Goal: Task Accomplishment & Management: Use online tool/utility

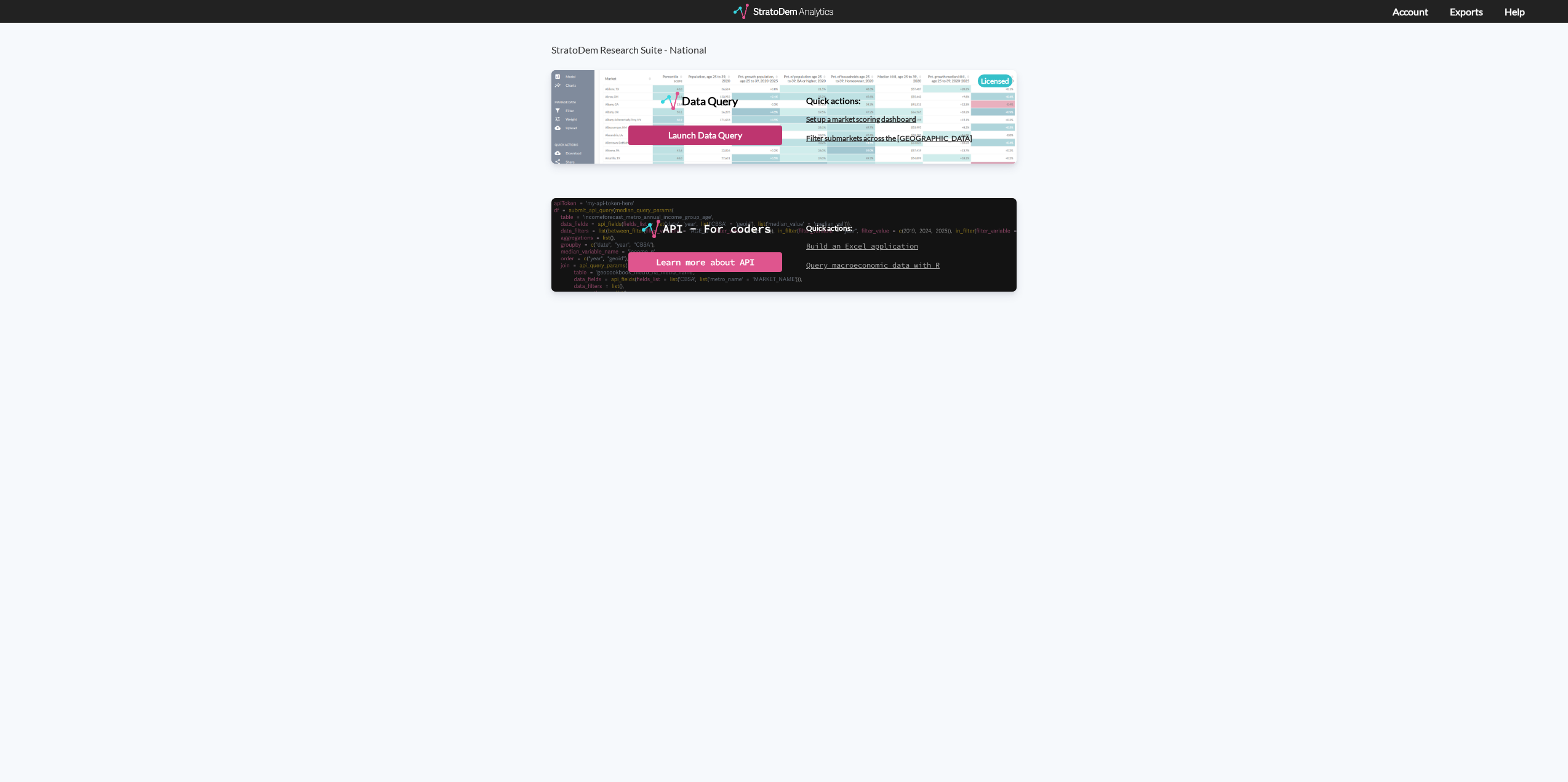
click at [722, 134] on div "Launch Data Query" at bounding box center [704, 135] width 154 height 20
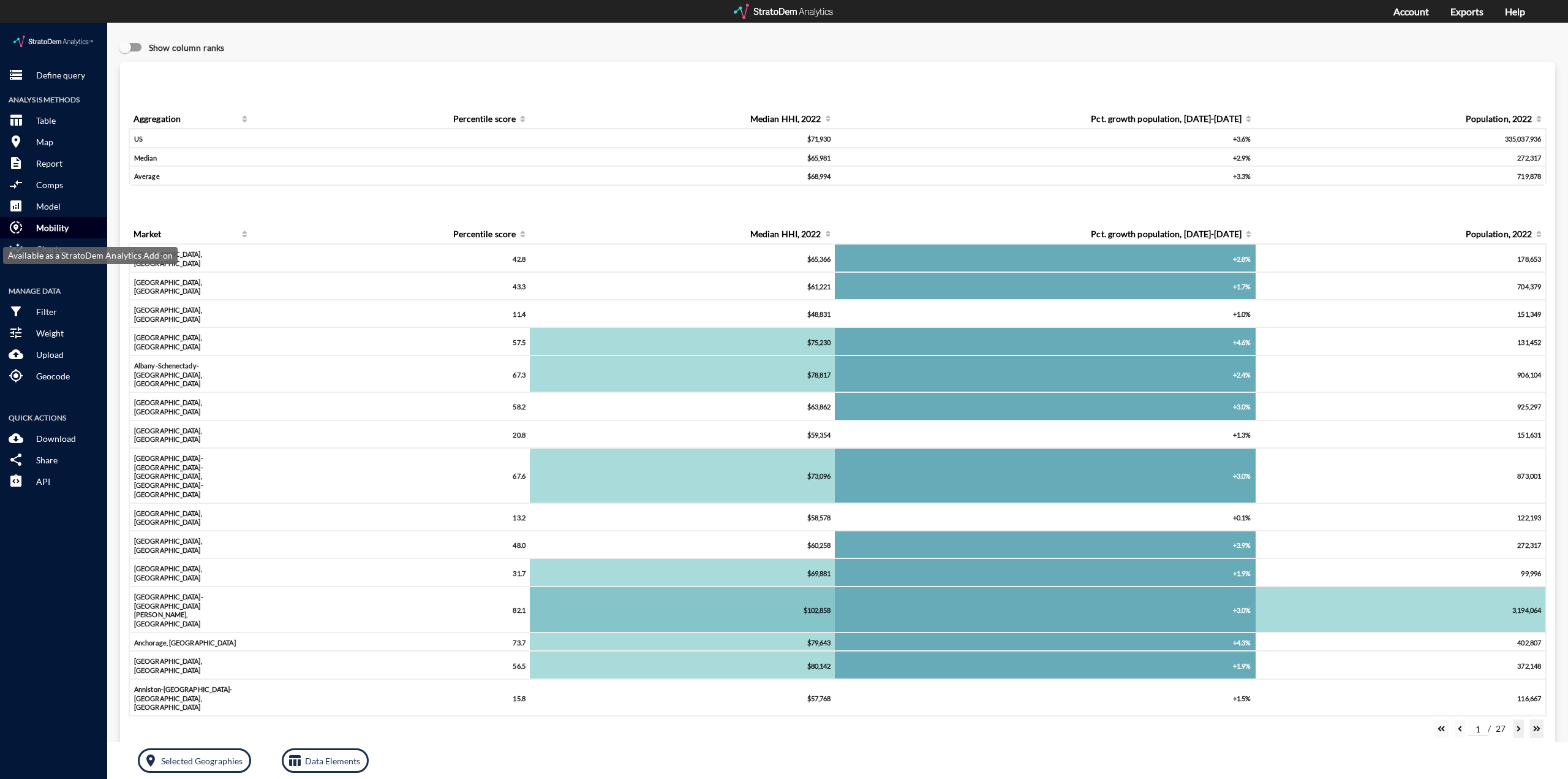
click button "share_location Mobility"
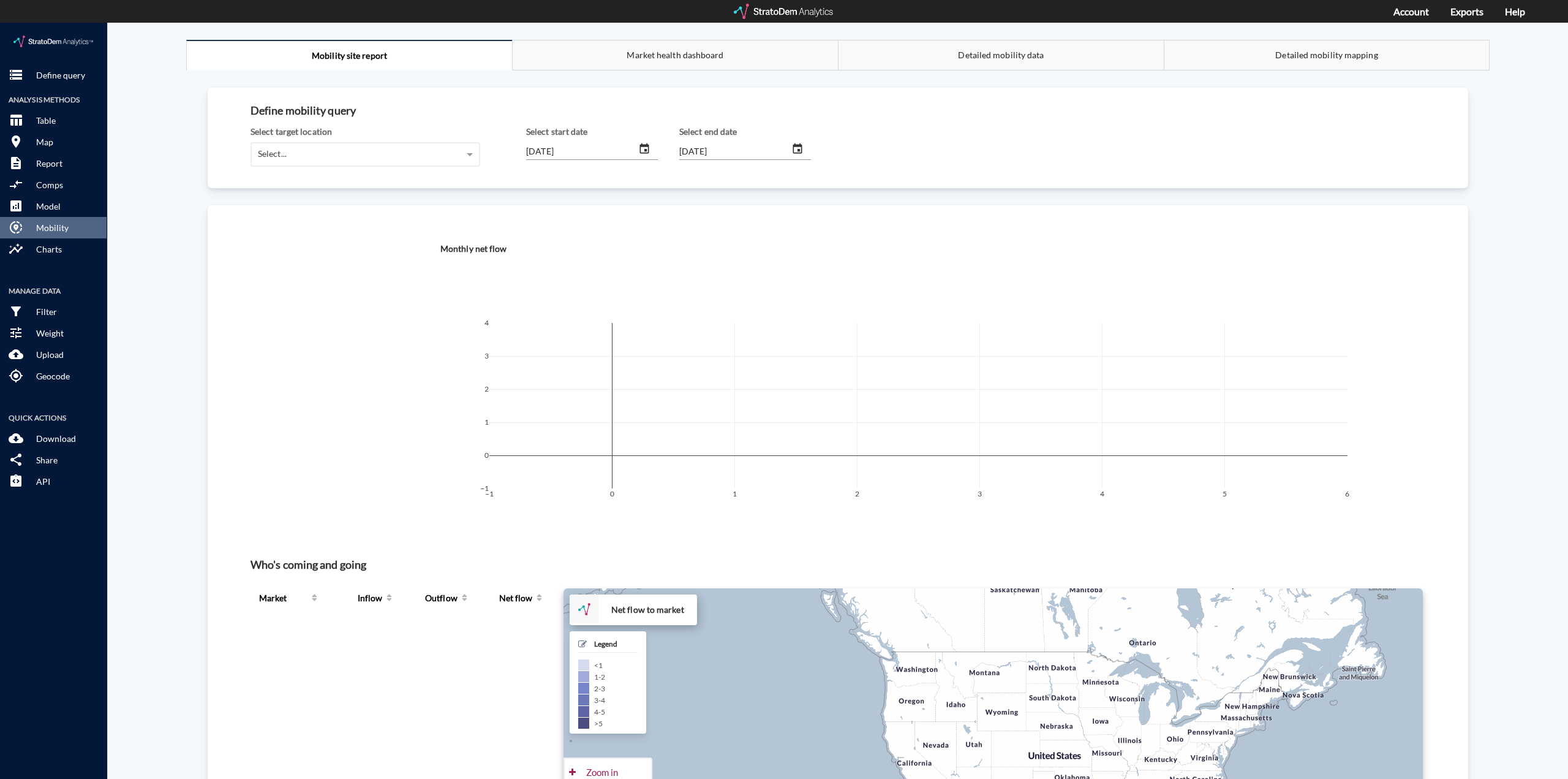
click input "[DATE]"
click icon "change date"
click icon "button"
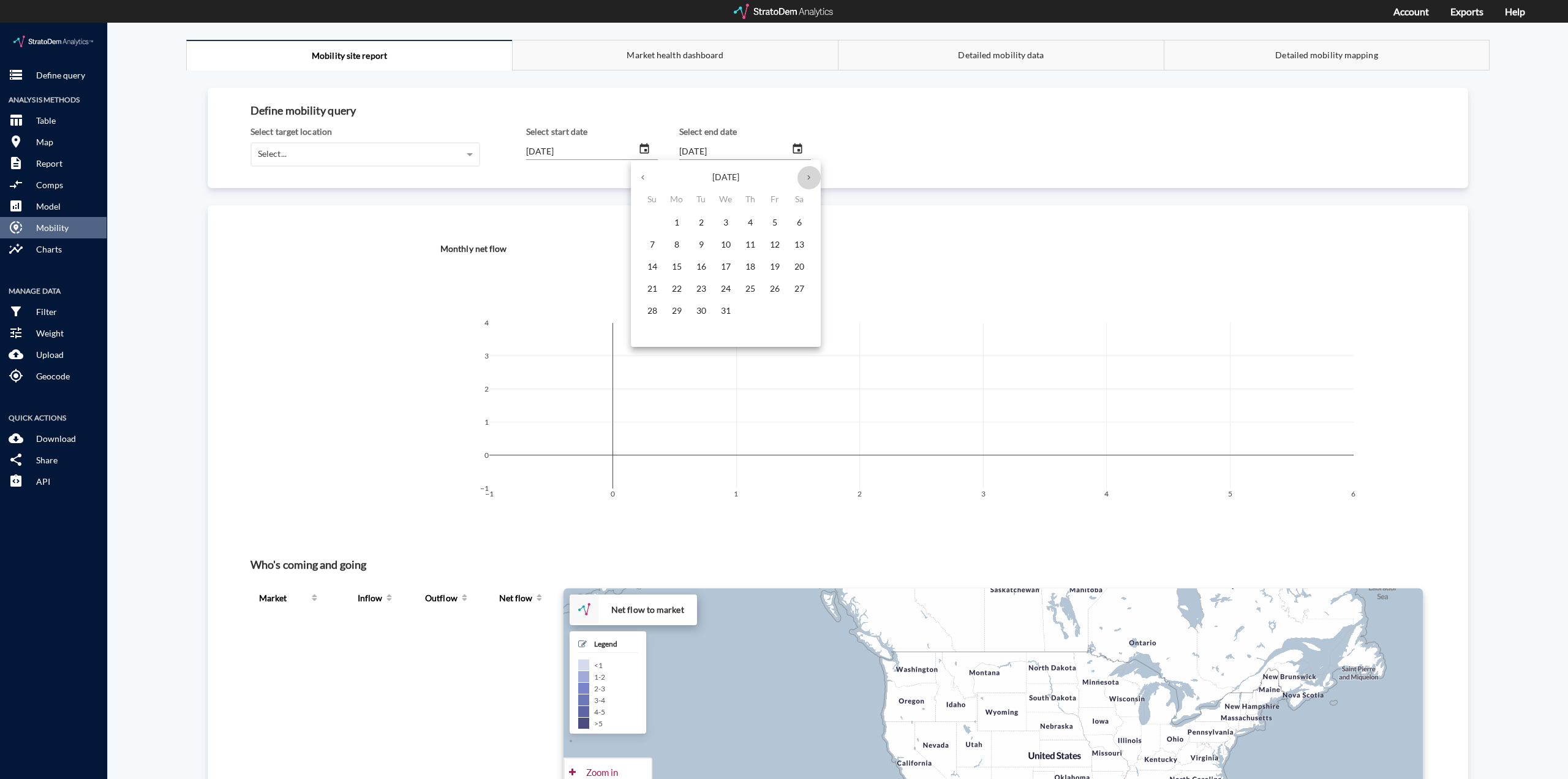
click icon "button"
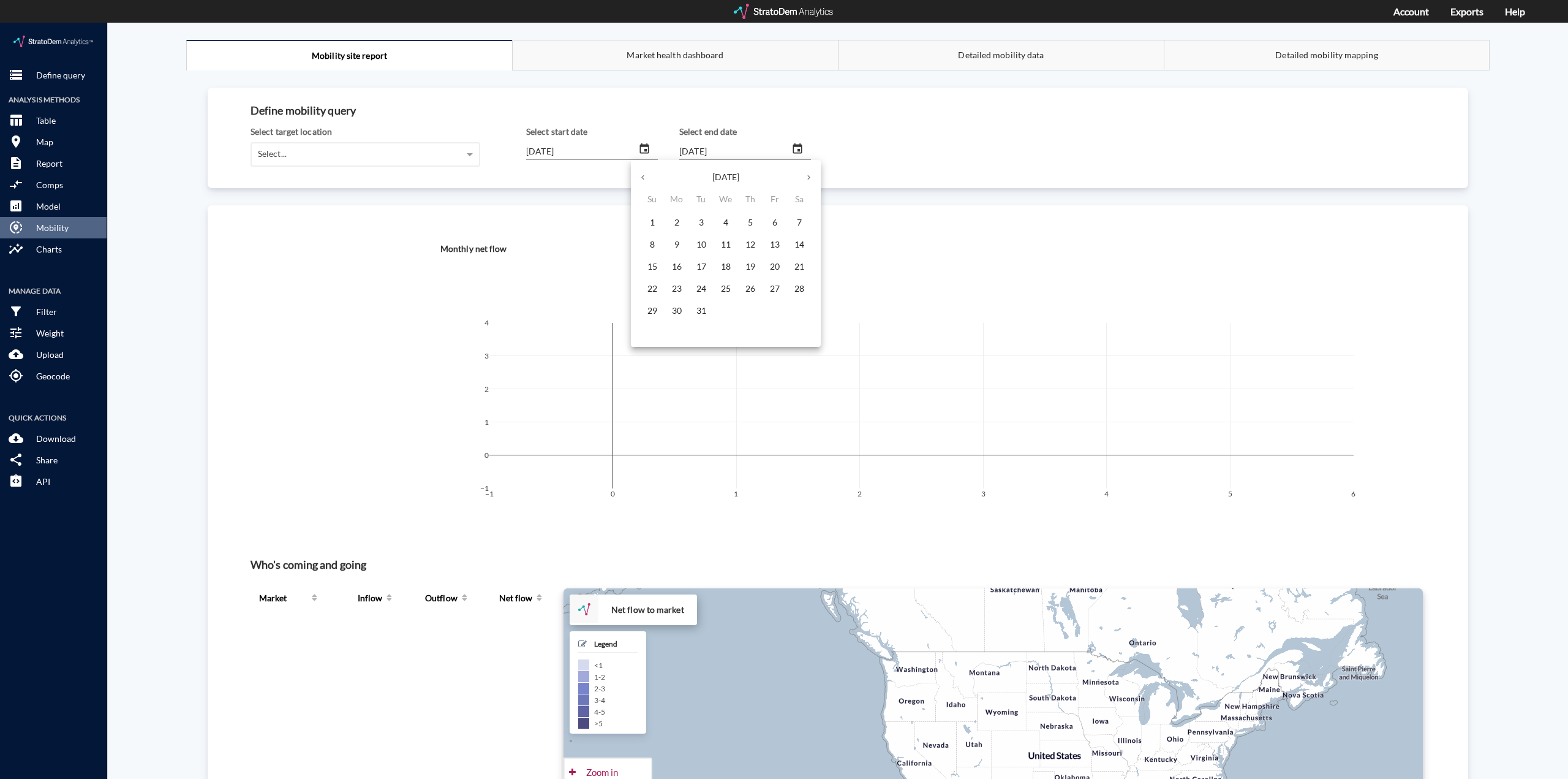
click icon "button"
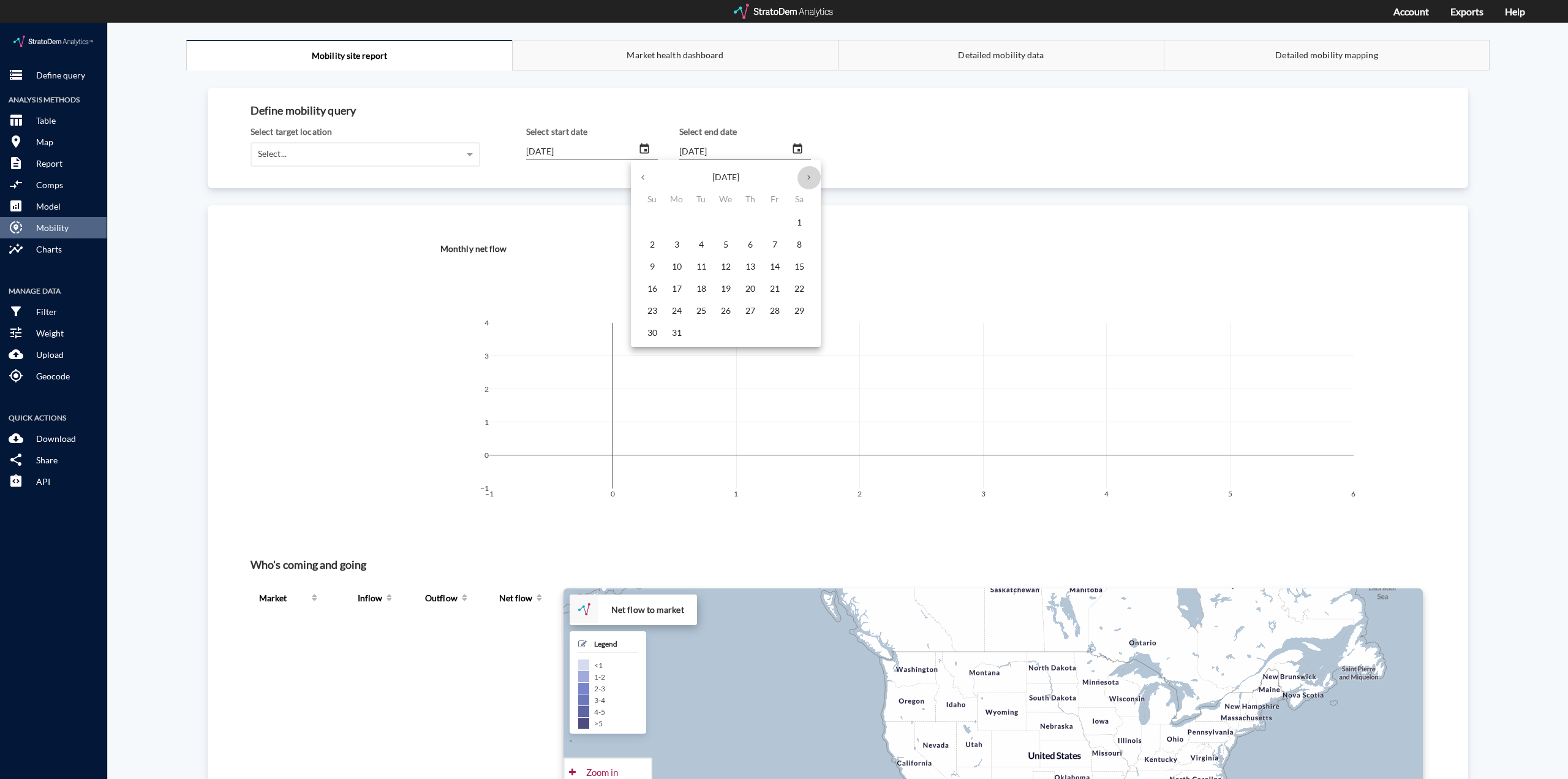
click icon "button"
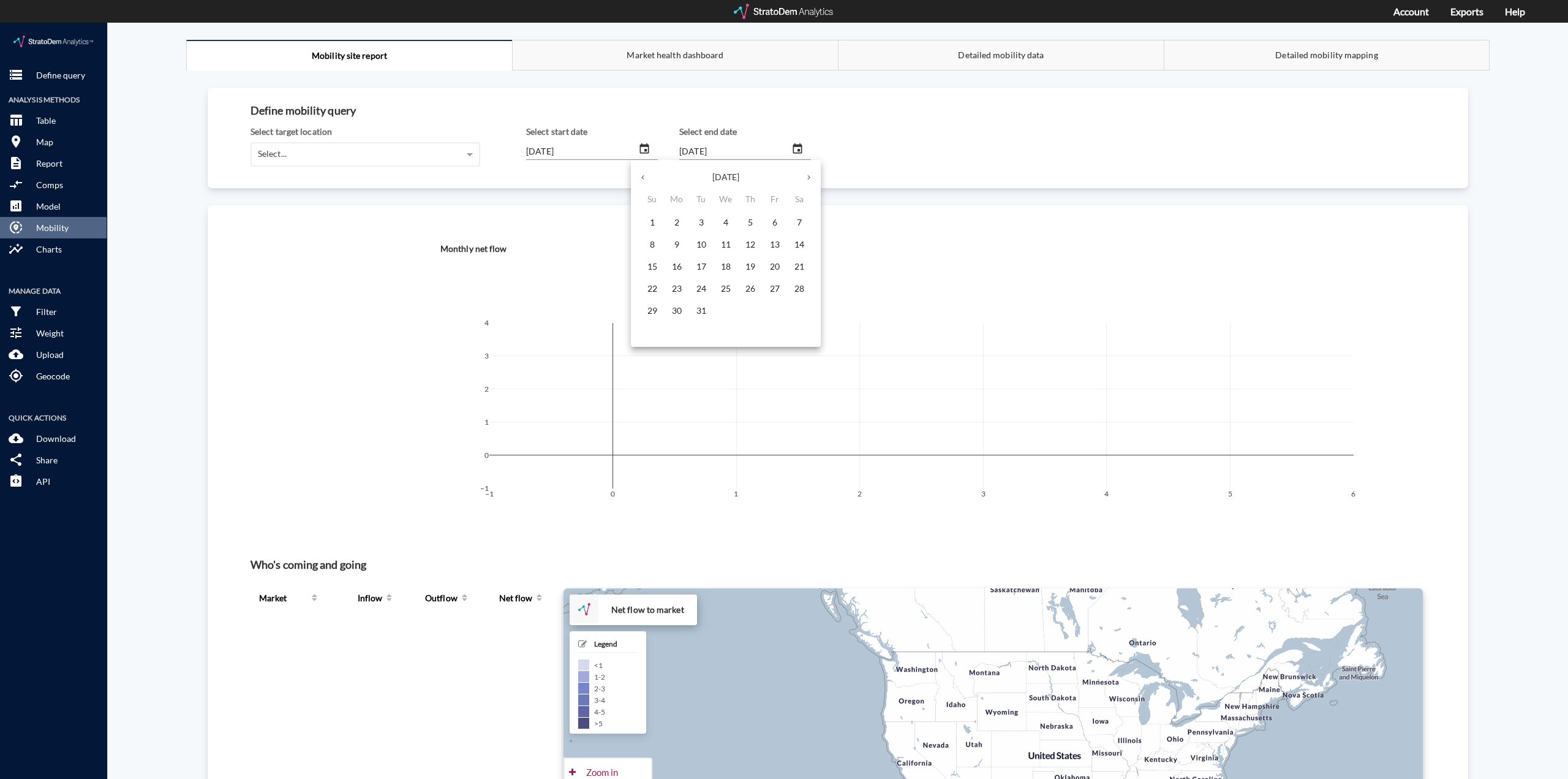
click icon "button"
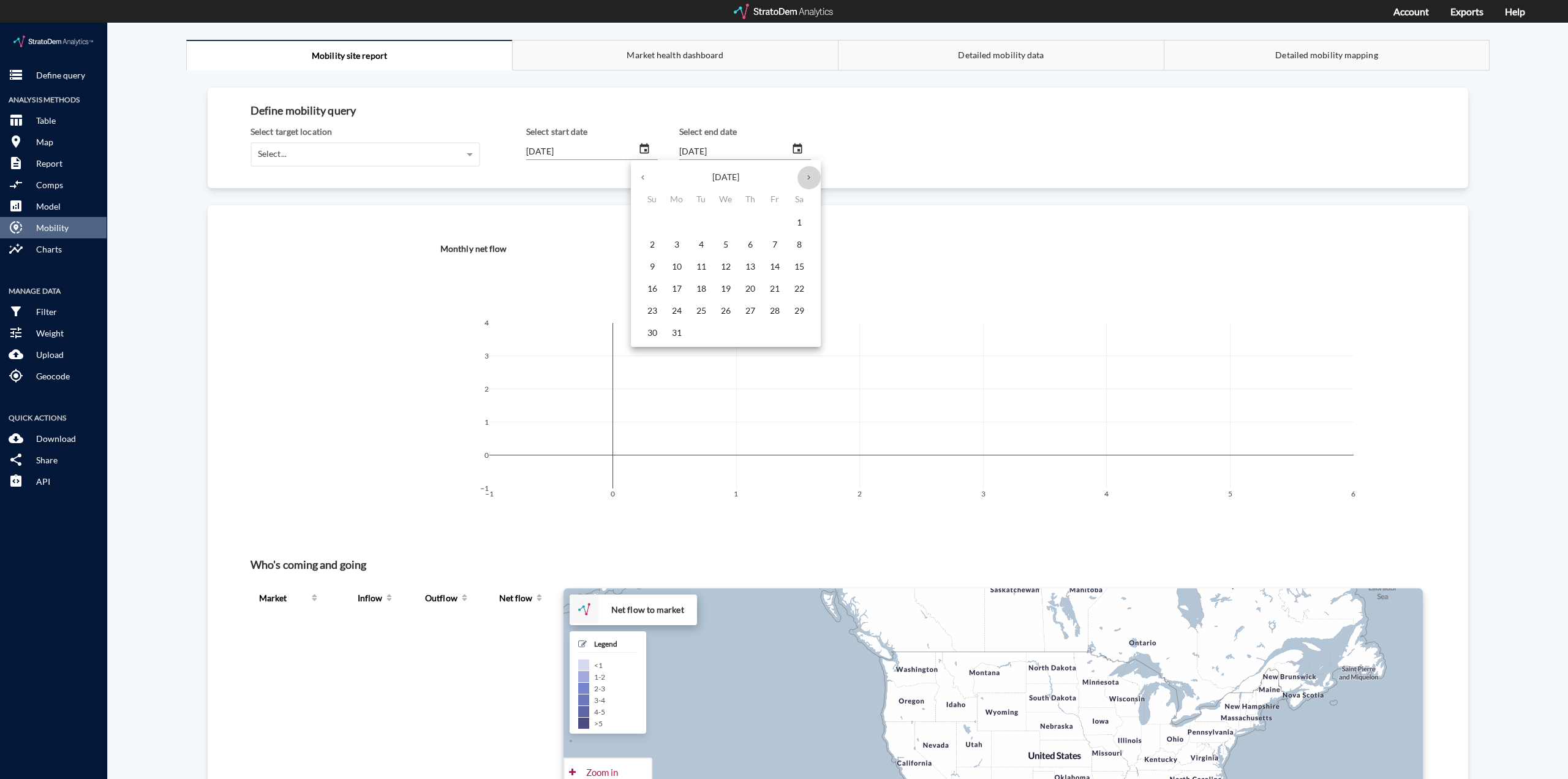
click icon "button"
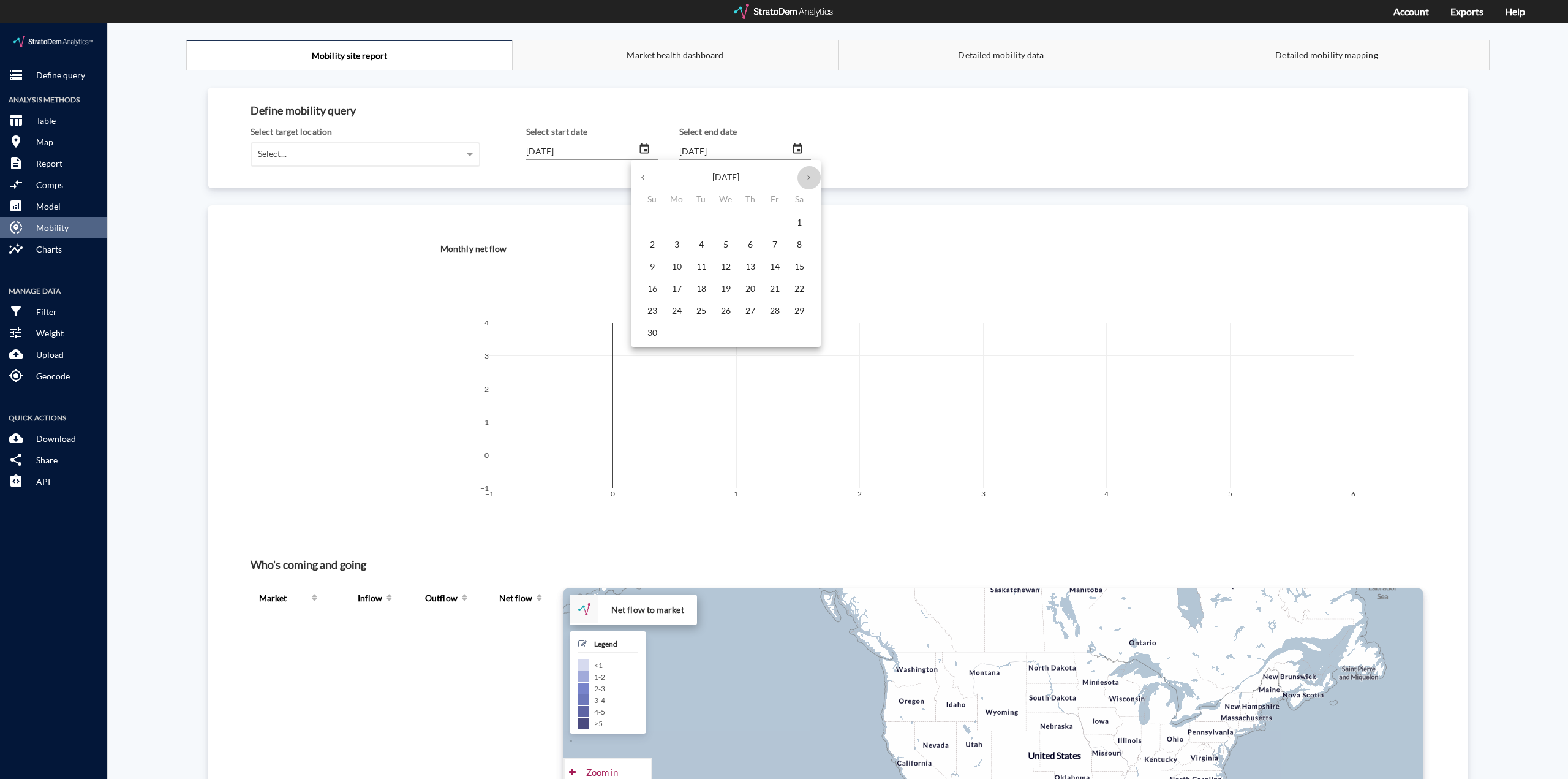
click icon "button"
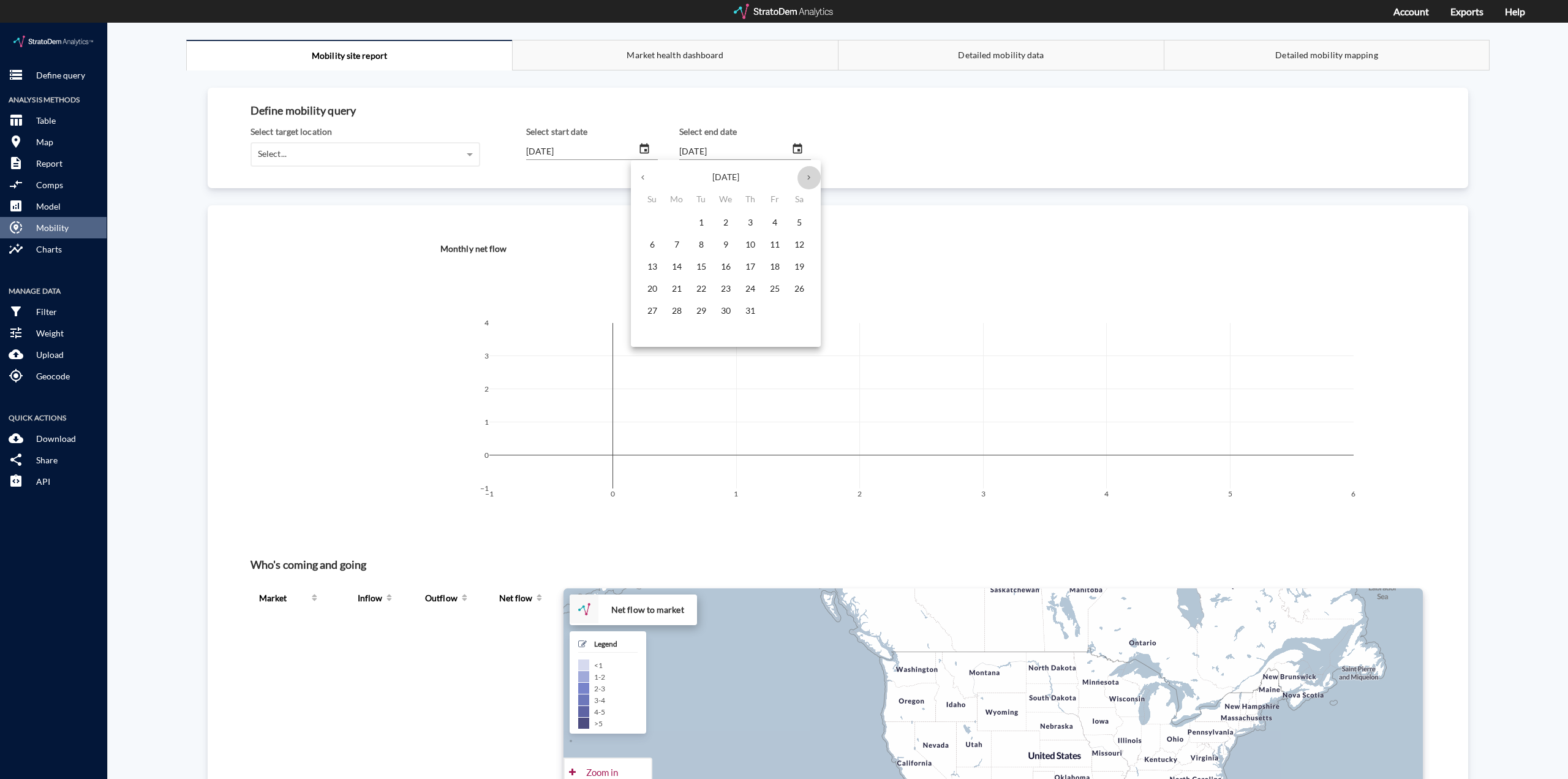
click icon "button"
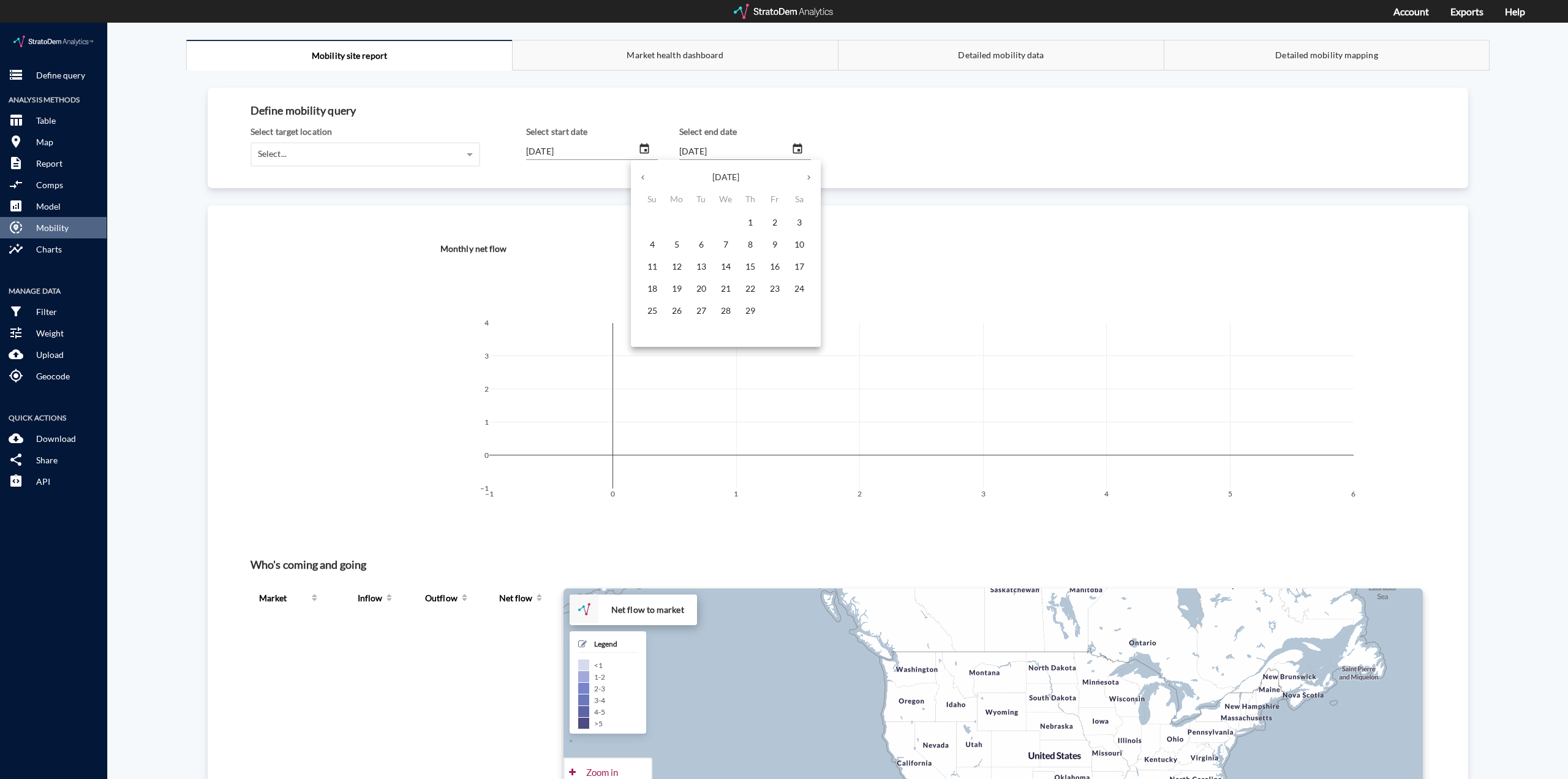
click icon "button"
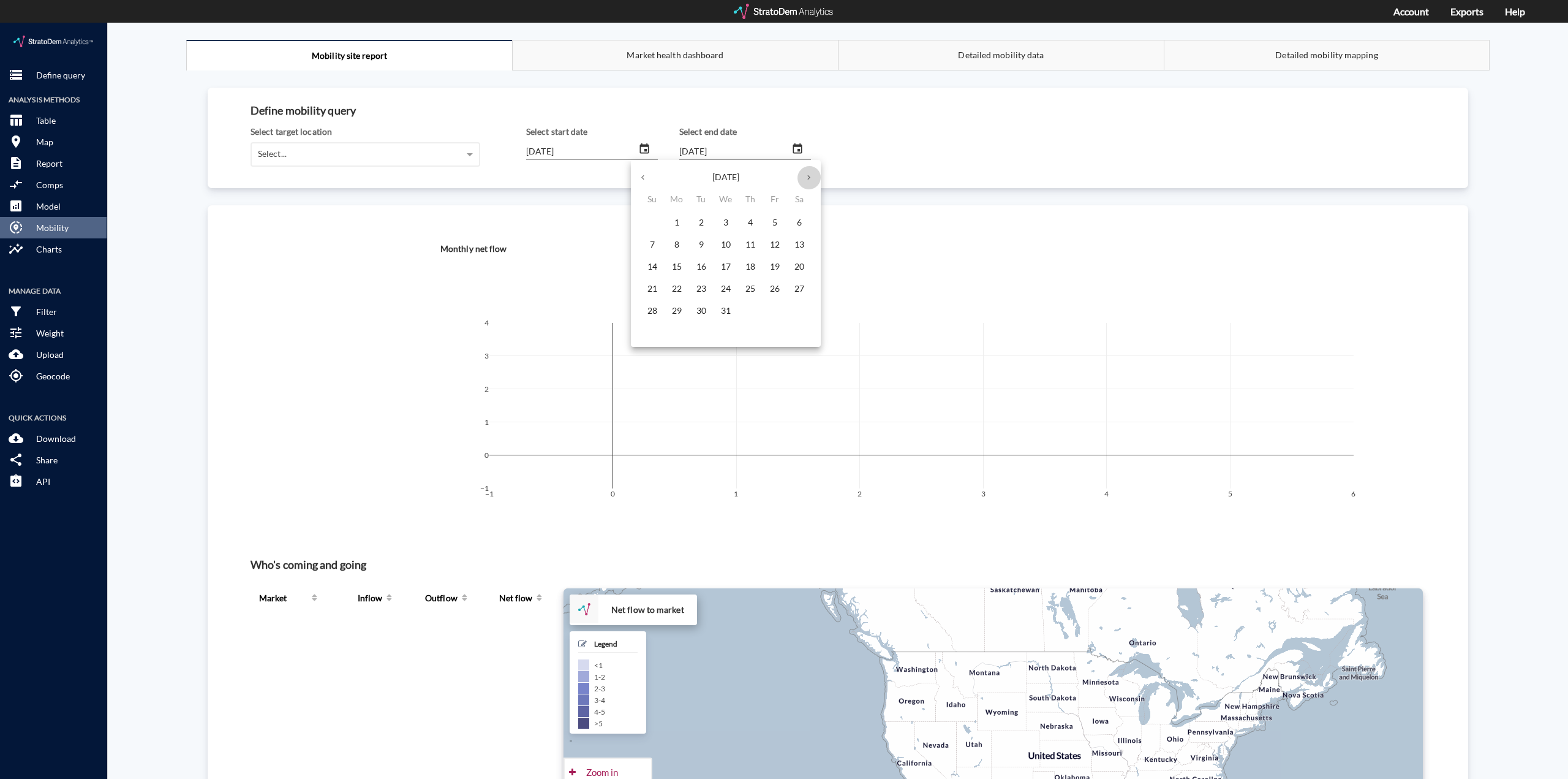
click icon "button"
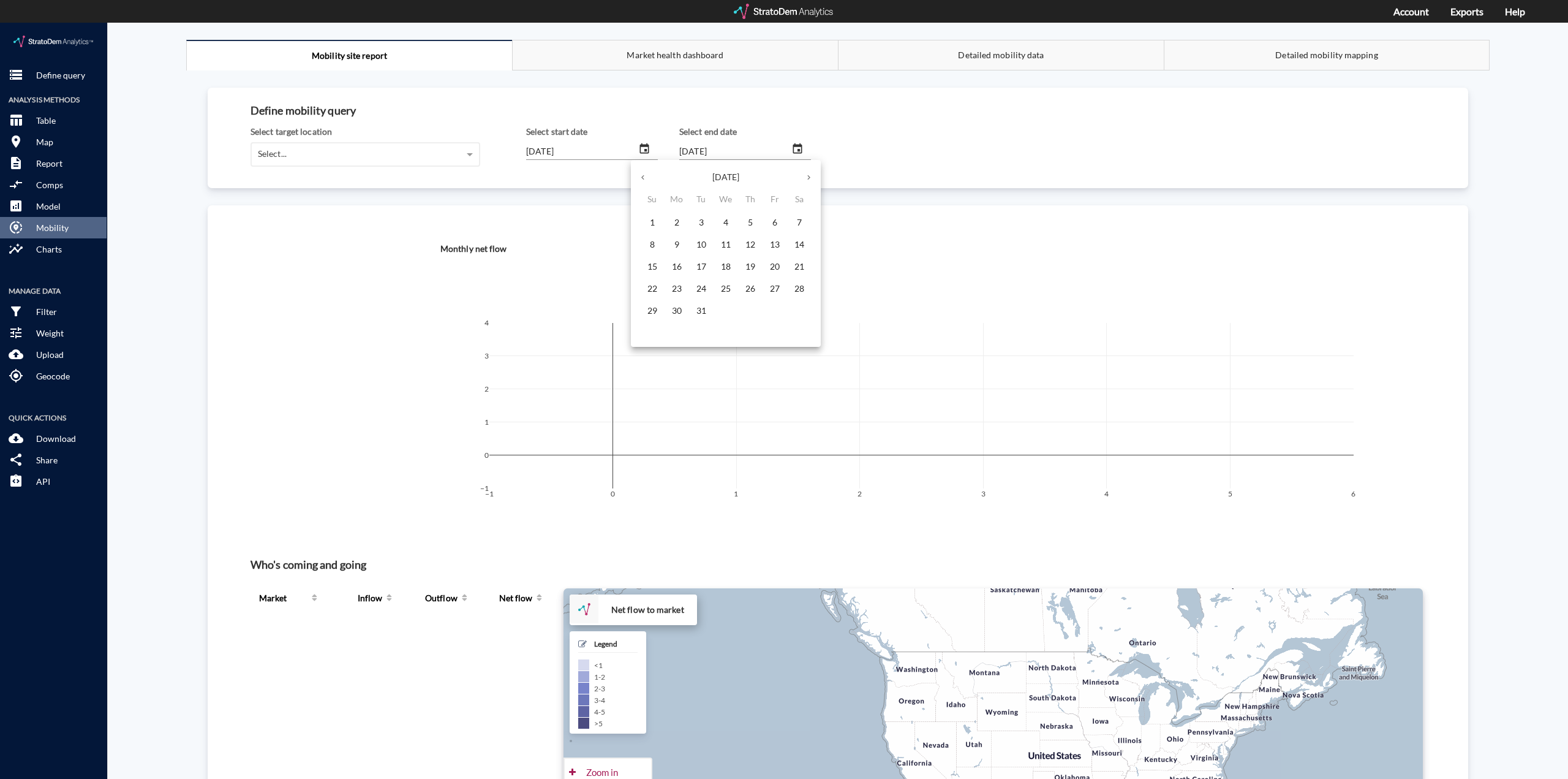
click icon "button"
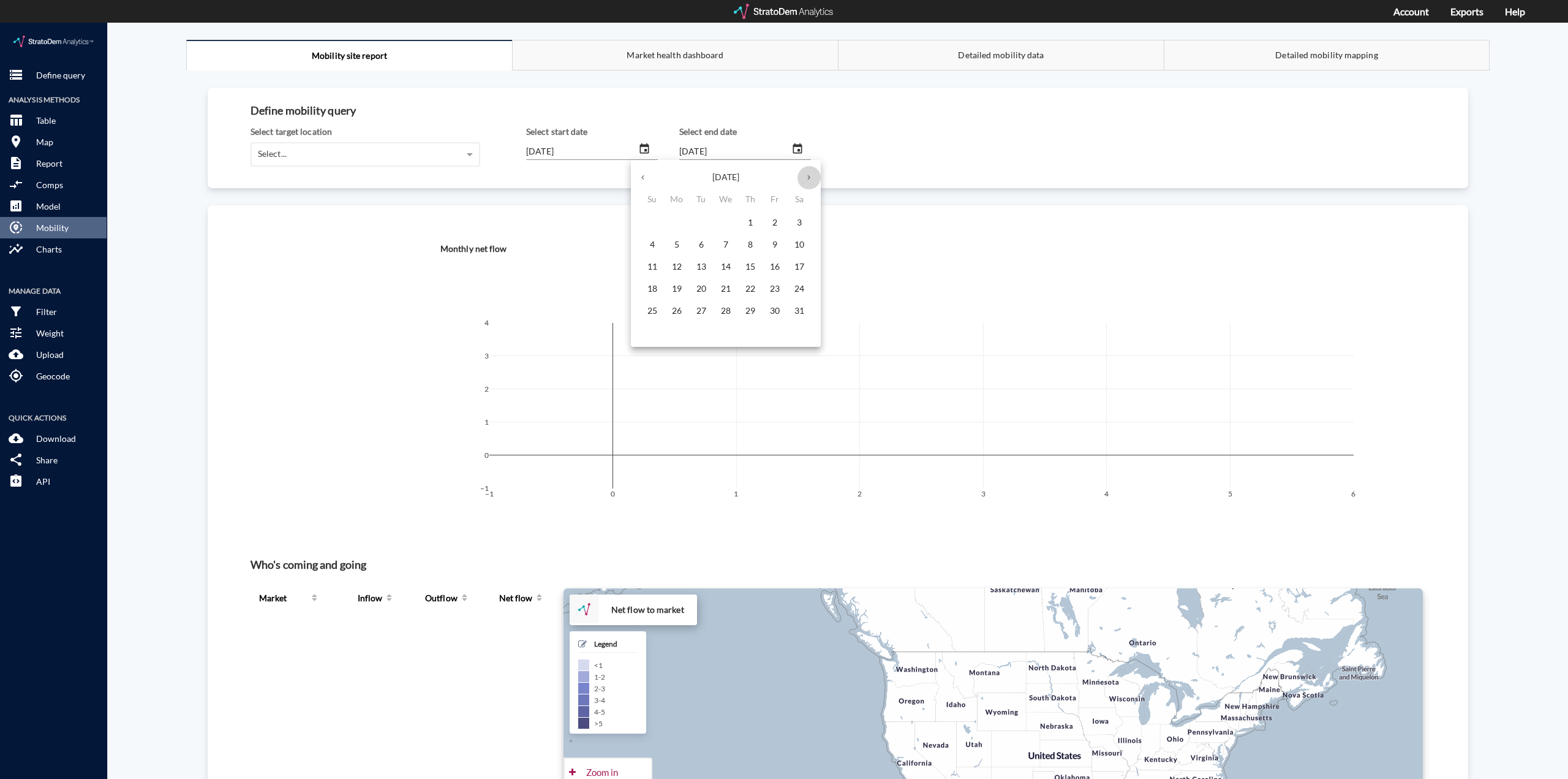
click button "button"
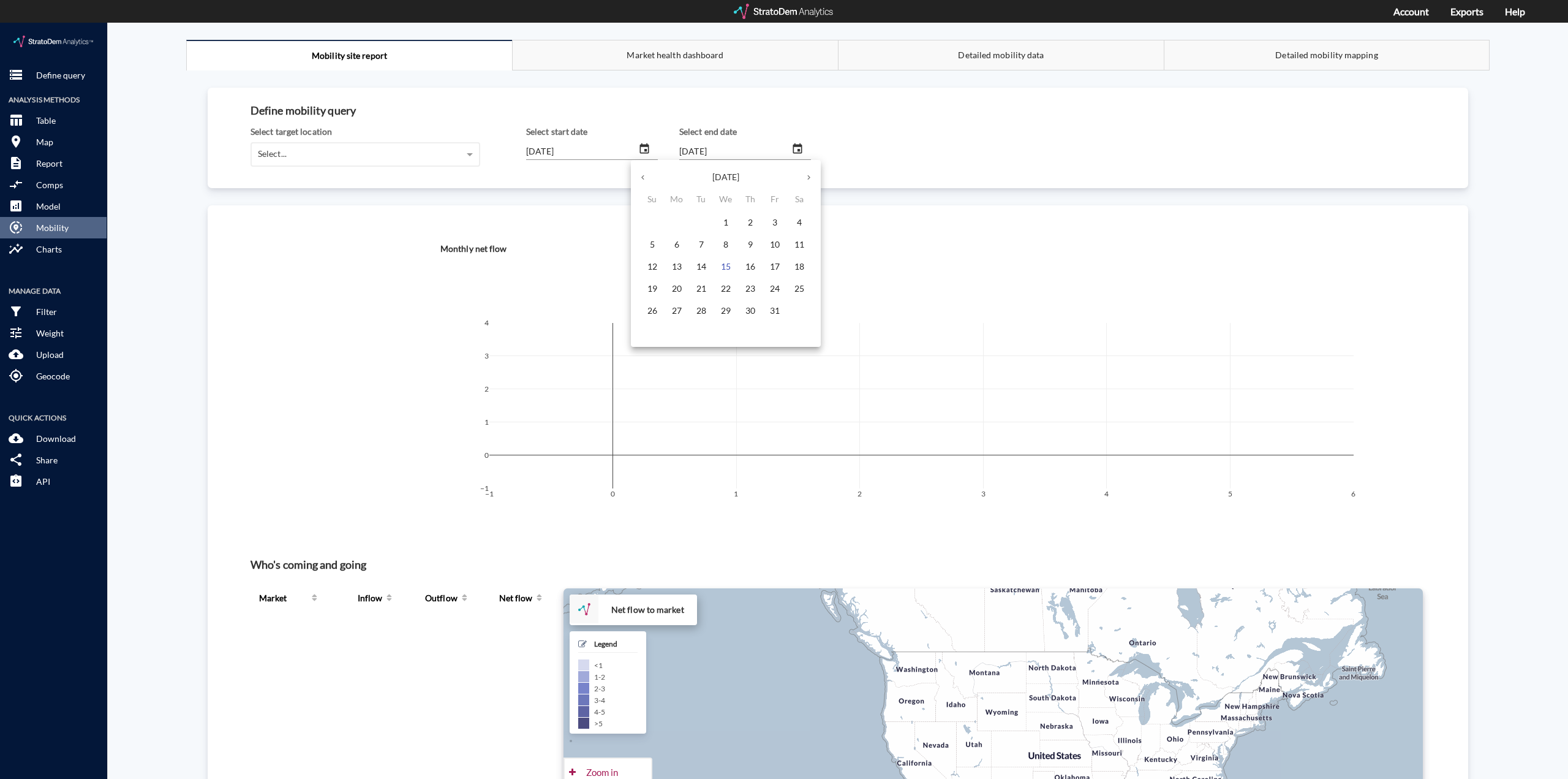
click p "31"
type input "[DATE]"
click div
click div "Select..."
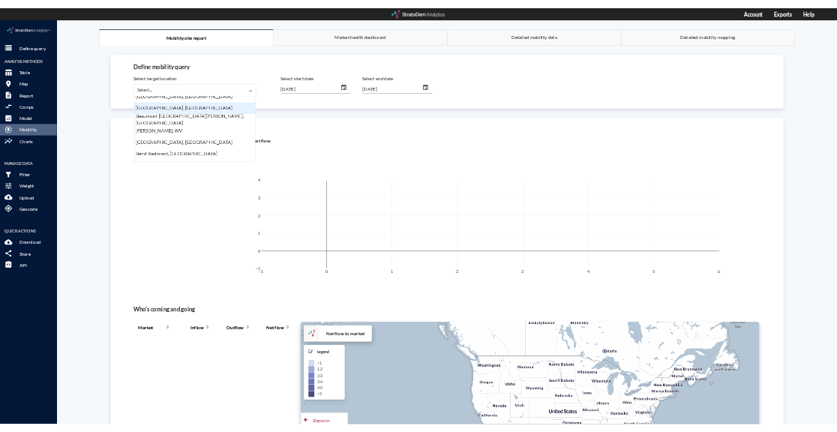
scroll to position [750, 0]
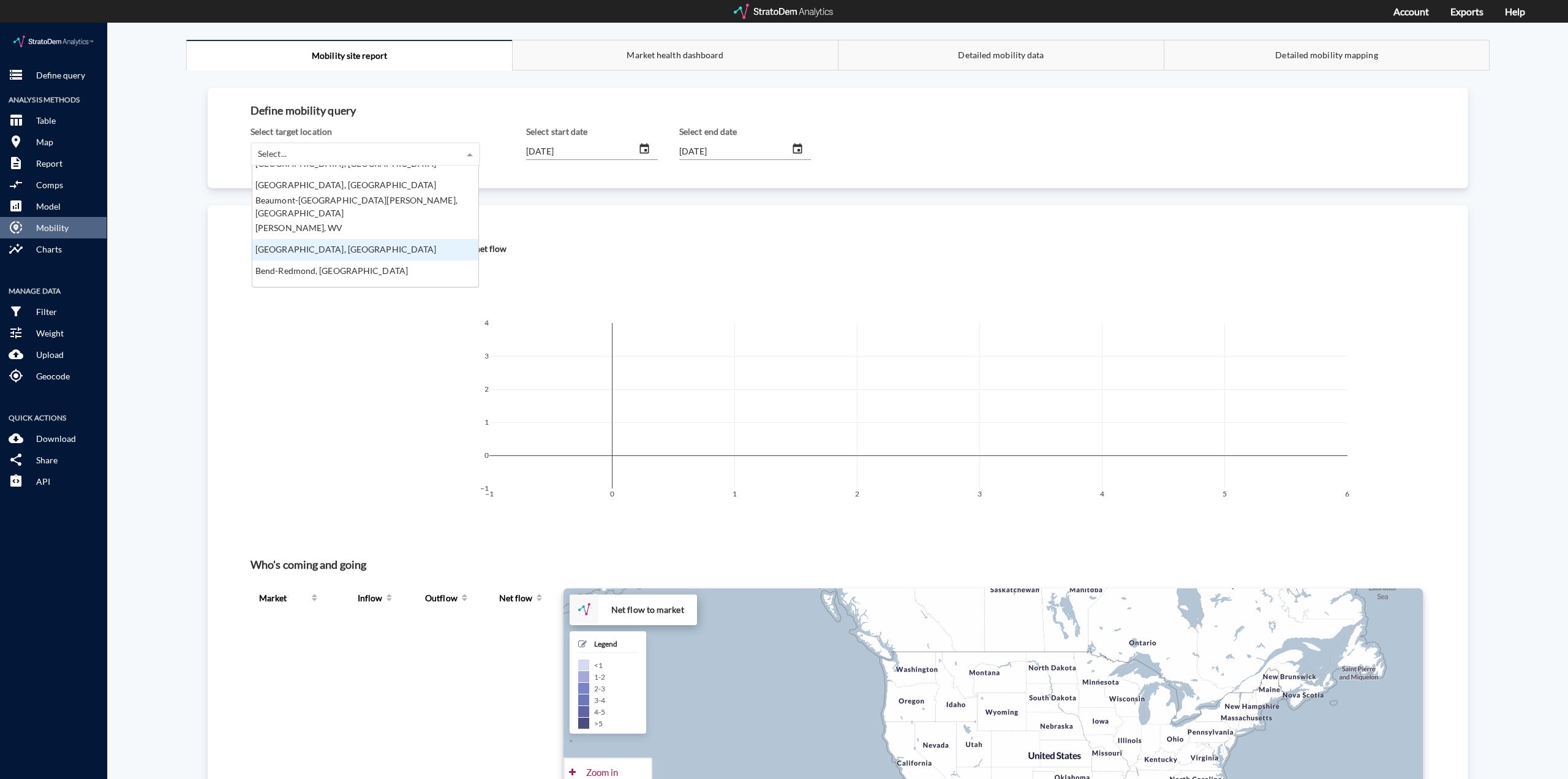
click div "[GEOGRAPHIC_DATA], [GEOGRAPHIC_DATA]"
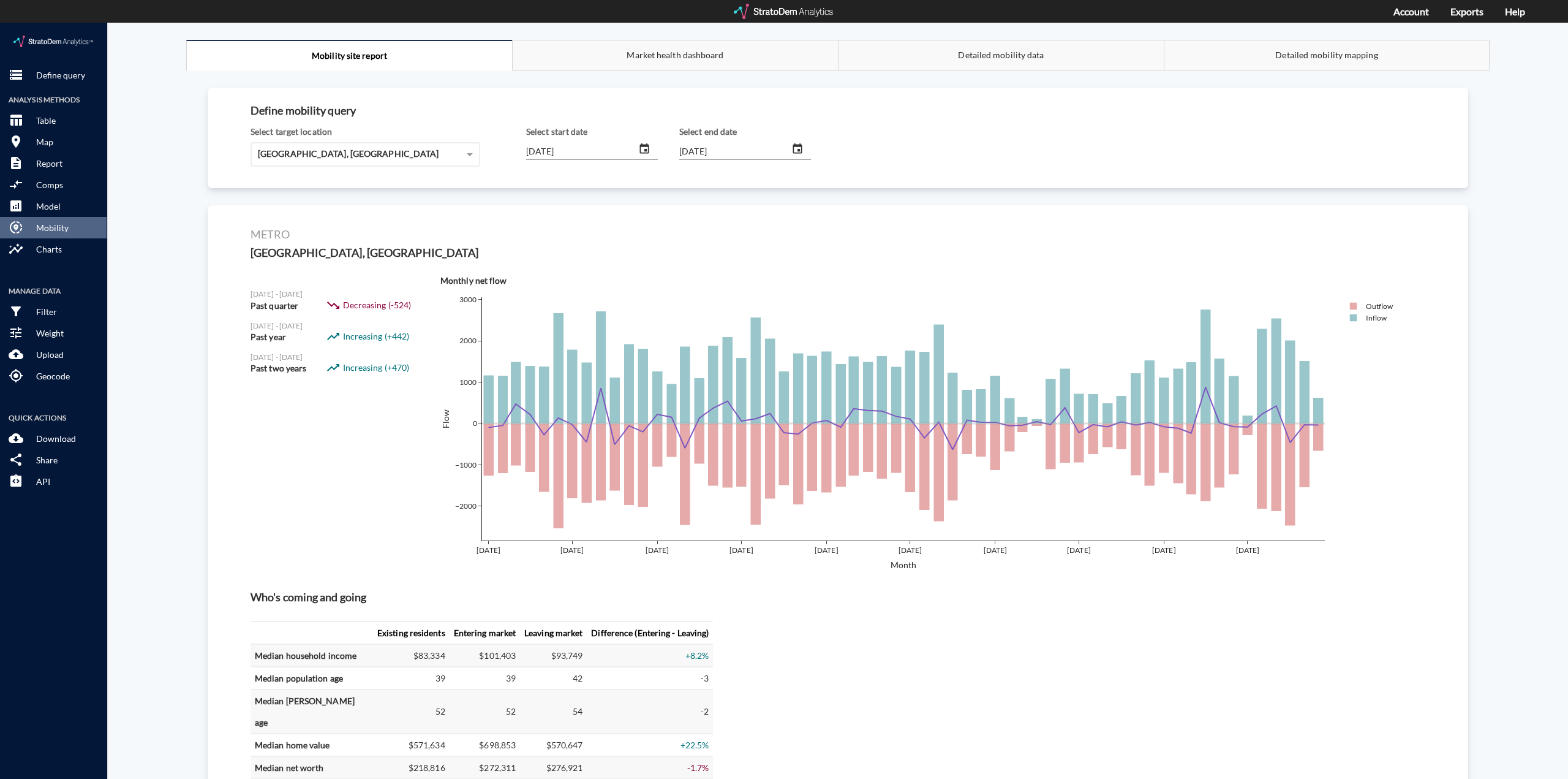
click div "Define mobility query Select target location [GEOGRAPHIC_DATA], [GEOGRAPHIC_DAT…"
